Goal: Task Accomplishment & Management: Manage account settings

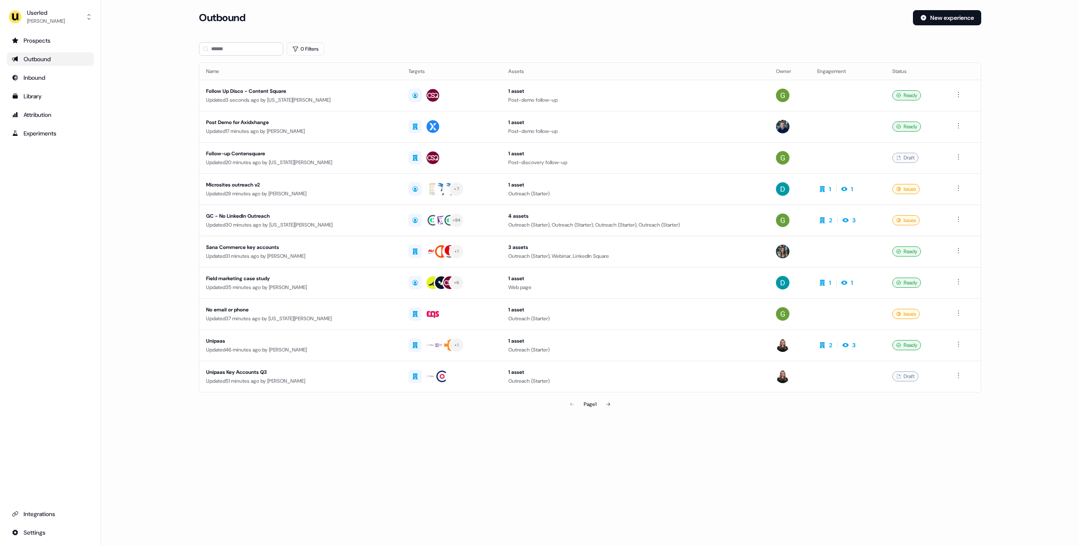
click at [465, 34] on div "Outbound New experience" at bounding box center [590, 22] width 783 height 25
click at [506, 17] on div "Outbound" at bounding box center [553, 17] width 708 height 15
click at [505, 27] on div "Outbound New experience" at bounding box center [590, 22] width 783 height 25
click at [496, 22] on div "Outbound" at bounding box center [553, 17] width 708 height 15
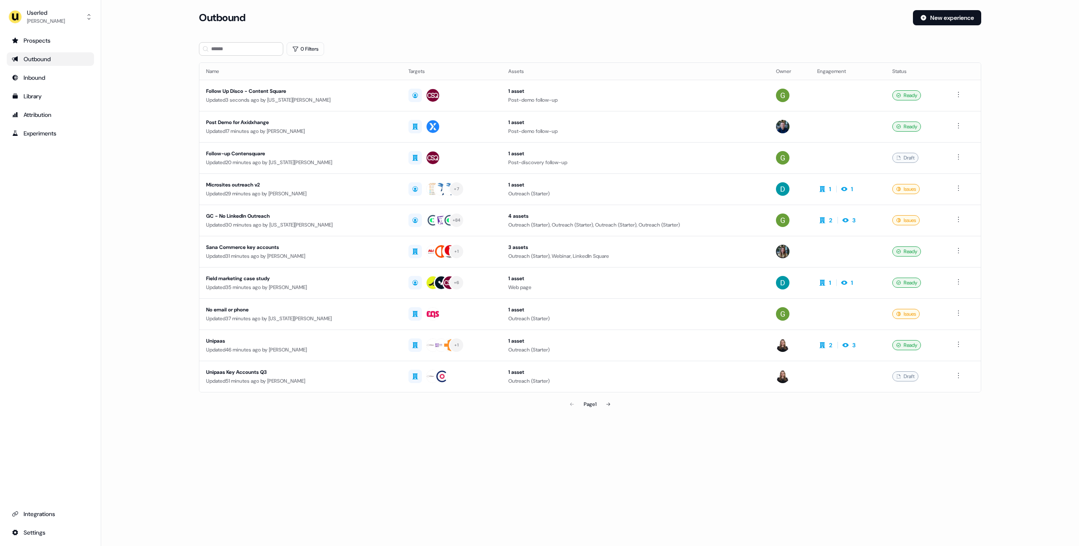
drag, startPoint x: 494, startPoint y: 29, endPoint x: 487, endPoint y: 30, distance: 6.8
click at [494, 29] on div "Outbound New experience" at bounding box center [590, 22] width 783 height 25
click at [169, 143] on main "Loading... Outbound New experience 0 Filters Name Targets Assets Owner Engageme…" at bounding box center [590, 223] width 978 height 426
click at [164, 137] on main "Loading... Outbound New experience 0 Filters Name Targets Assets Owner Engageme…" at bounding box center [590, 223] width 978 height 426
click at [148, 149] on main "Loading... Outbound New experience 0 Filters Name Targets Assets Owner Engageme…" at bounding box center [590, 223] width 978 height 426
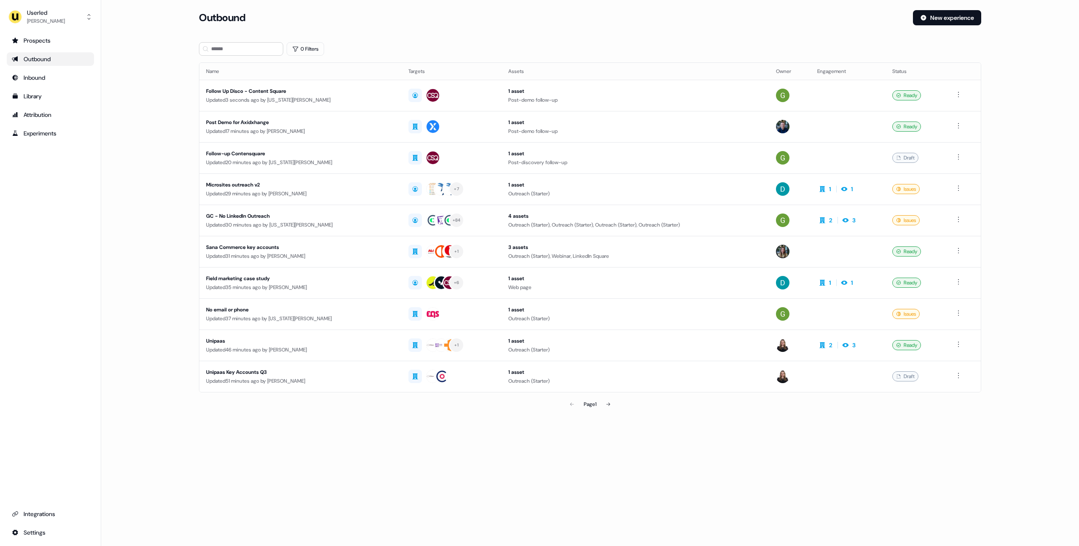
click at [153, 149] on main "Loading... Outbound New experience 0 Filters Name Targets Assets Owner Engageme…" at bounding box center [590, 223] width 978 height 426
click at [493, 20] on div "Outbound" at bounding box center [553, 17] width 708 height 15
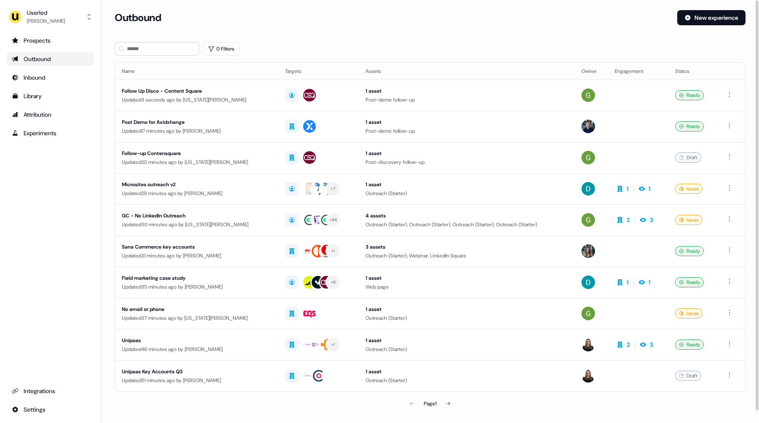
click at [388, 27] on div "Outbound New experience" at bounding box center [430, 22] width 631 height 25
click at [389, 17] on div "Outbound" at bounding box center [393, 17] width 556 height 15
click at [370, 14] on div "Outbound" at bounding box center [393, 17] width 556 height 15
click at [365, 20] on div "Outbound" at bounding box center [393, 17] width 556 height 15
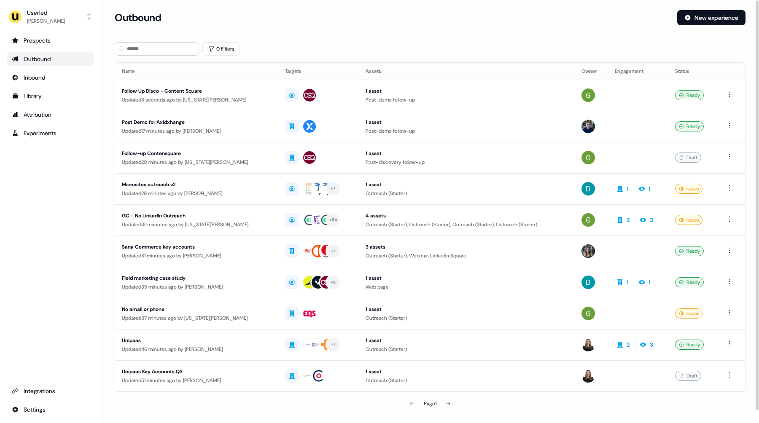
click at [365, 20] on div "Outbound" at bounding box center [393, 17] width 556 height 15
click at [50, 18] on div "[PERSON_NAME]" at bounding box center [46, 21] width 38 height 8
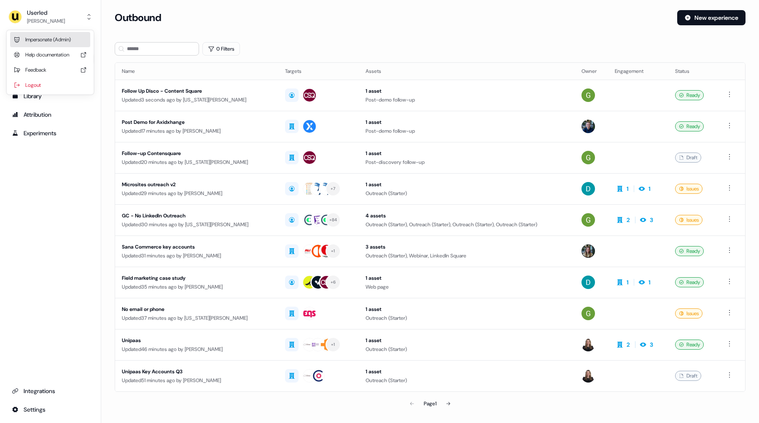
click at [57, 39] on div "Impersonate (Admin)" at bounding box center [50, 39] width 80 height 15
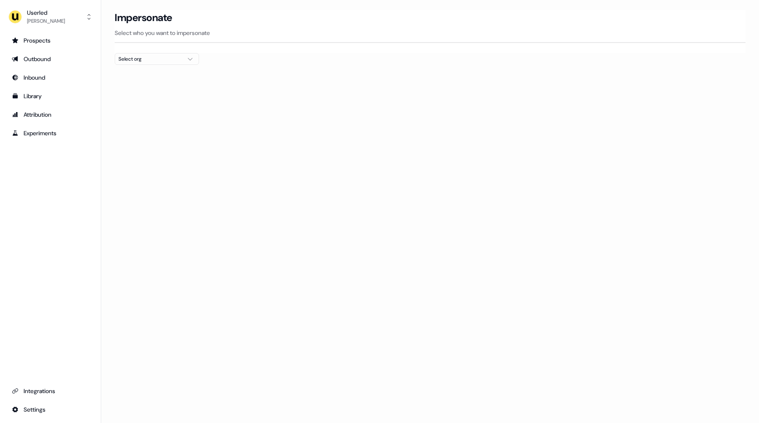
click at [137, 59] on div "Select org" at bounding box center [149, 59] width 63 height 8
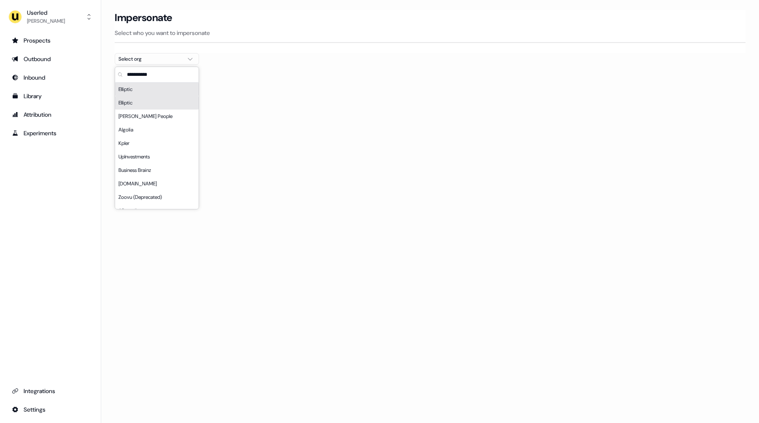
click at [156, 78] on input "text" at bounding box center [161, 74] width 73 height 15
type input "*****"
click at [162, 93] on div "Kpler" at bounding box center [156, 89] width 83 height 13
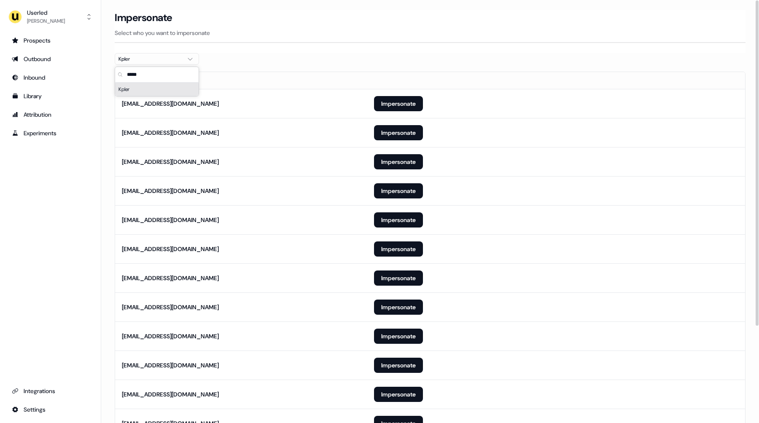
click at [275, 50] on div "Impersonate Select who you want to impersonate" at bounding box center [430, 31] width 631 height 43
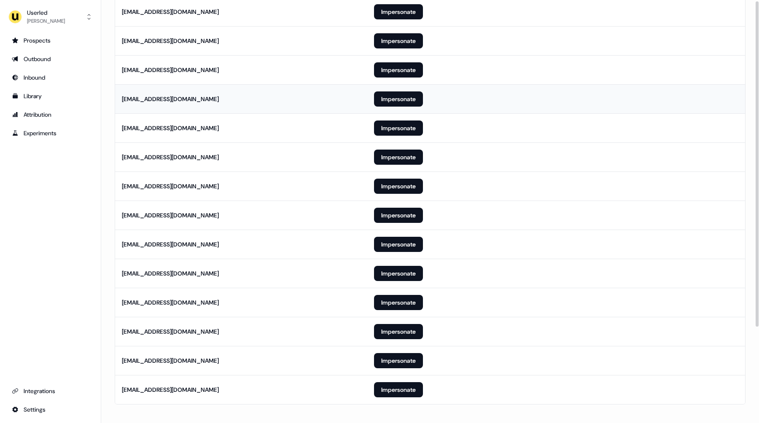
scroll to position [126, 0]
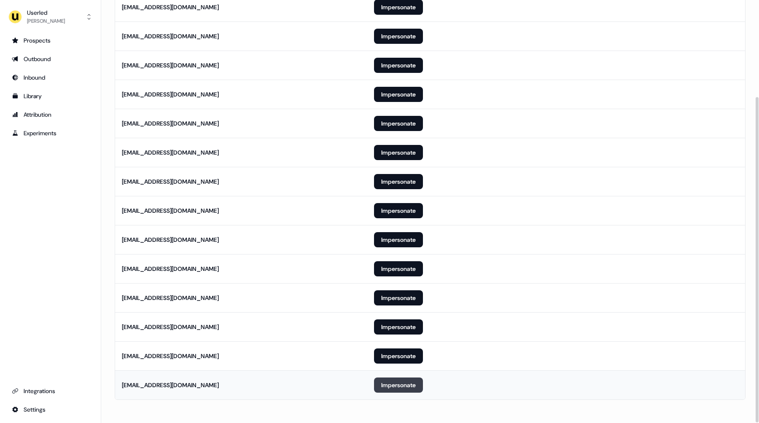
click at [388, 384] on button "Impersonate" at bounding box center [398, 385] width 49 height 15
